Goal: Information Seeking & Learning: Compare options

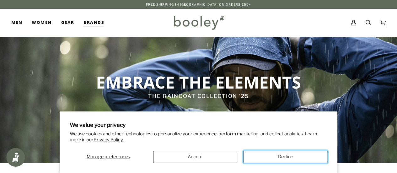
click at [292, 160] on button "Decline" at bounding box center [286, 157] width 84 height 12
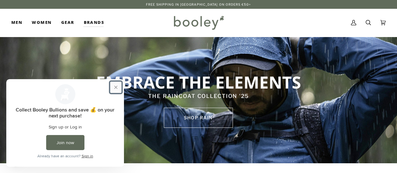
click at [113, 87] on button "Close prompt" at bounding box center [115, 87] width 11 height 11
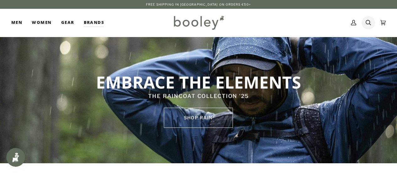
click at [368, 24] on icon at bounding box center [368, 22] width 5 height 9
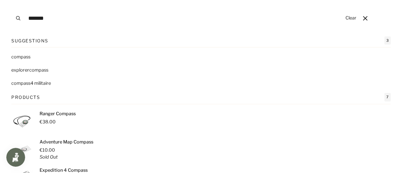
type input "*******"
click at [54, 113] on p "Ranger Compass" at bounding box center [58, 113] width 36 height 7
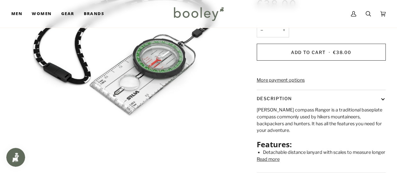
scroll to position [127, 0]
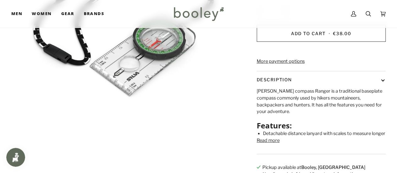
click at [265, 144] on button "Read more" at bounding box center [268, 140] width 23 height 7
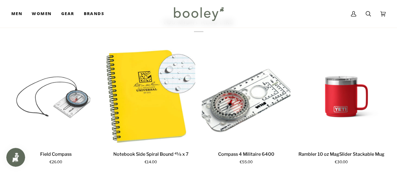
scroll to position [390, 0]
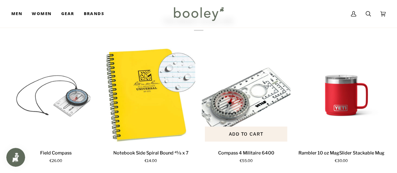
click at [259, 150] on p "Compass 4 Militaire 6400" at bounding box center [246, 153] width 56 height 7
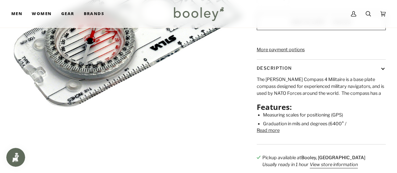
scroll to position [155, 0]
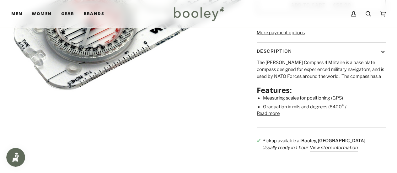
click at [265, 117] on button "Read more" at bounding box center [268, 113] width 23 height 7
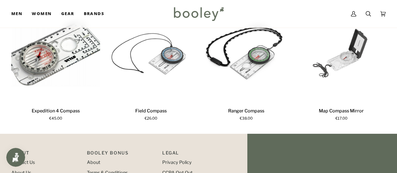
scroll to position [584, 0]
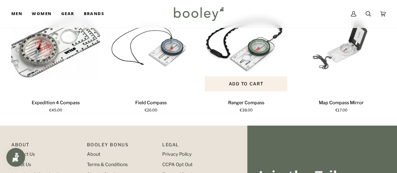
click at [252, 106] on p "Ranger Compass" at bounding box center [246, 103] width 36 height 7
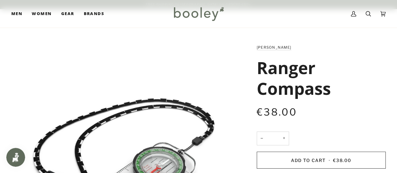
drag, startPoint x: 0, startPoint y: 0, endPoint x: 341, endPoint y: 67, distance: 347.2
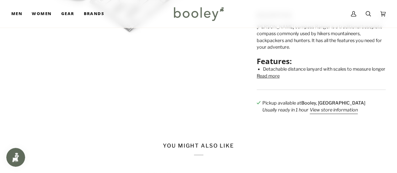
scroll to position [193, 0]
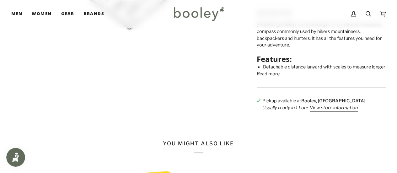
click at [259, 78] on button "Read more" at bounding box center [268, 74] width 23 height 7
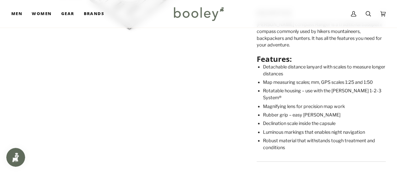
click at [384, 71] on li "Detachable distance lanyard with scales to measure longer distances" at bounding box center [324, 70] width 123 height 13
drag, startPoint x: 397, startPoint y: 75, endPoint x: 396, endPoint y: 82, distance: 7.6
click at [396, 83] on div "Zoom Silva Ranger Compass €38.00 Sale • Save − * +" at bounding box center [198, 21] width 397 height 341
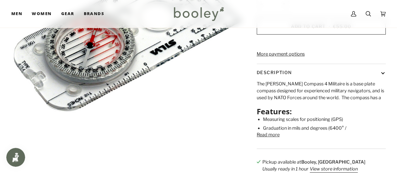
scroll to position [138, 0]
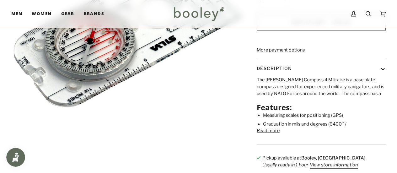
click at [272, 134] on button "Read more" at bounding box center [268, 130] width 23 height 7
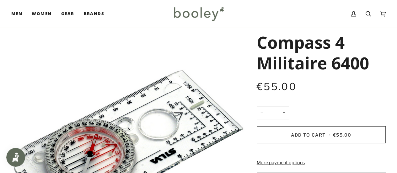
scroll to position [34, 0]
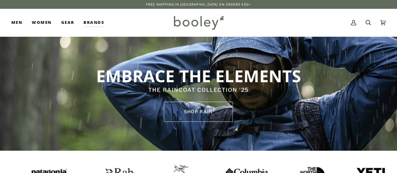
click at [368, 22] on icon at bounding box center [368, 22] width 5 height 9
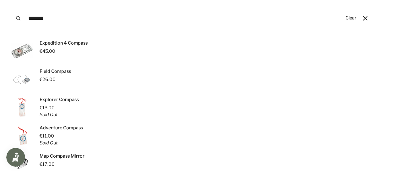
scroll to position [126, 0]
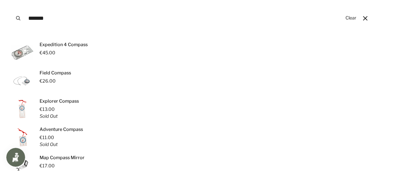
drag, startPoint x: 396, startPoint y: 40, endPoint x: 399, endPoint y: 66, distance: 26.5
click at [397, 66] on div "10 results: 3 suggestions, 7 products Suggestions 3 compass explorer compass co…" at bounding box center [201, 58] width 402 height 294
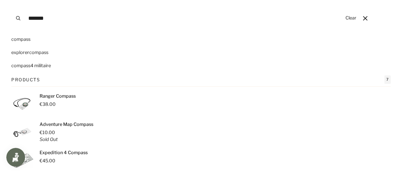
scroll to position [31, 0]
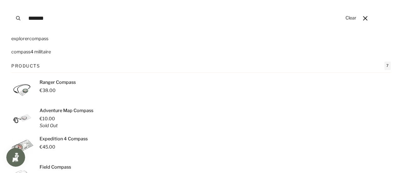
click at [385, 67] on span "7" at bounding box center [387, 66] width 6 height 8
click at [54, 19] on input "*******" at bounding box center [183, 18] width 317 height 36
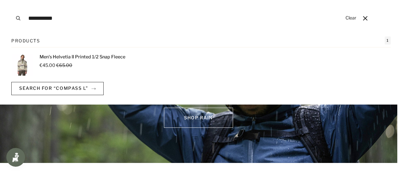
scroll to position [0, 0]
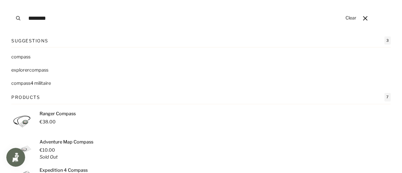
type input "*******"
click at [18, 59] on mark "compass" at bounding box center [20, 57] width 19 height 6
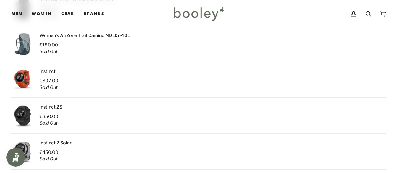
scroll to position [713, 0]
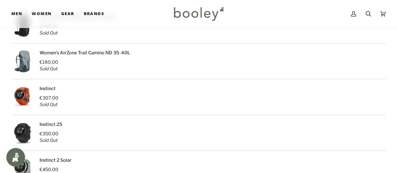
drag, startPoint x: 394, startPoint y: 128, endPoint x: 395, endPoint y: 132, distance: 3.8
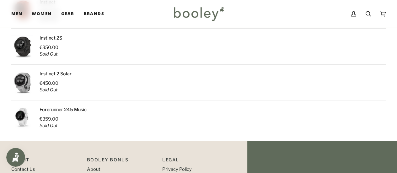
scroll to position [803, 0]
